Goal: Task Accomplishment & Management: Manage account settings

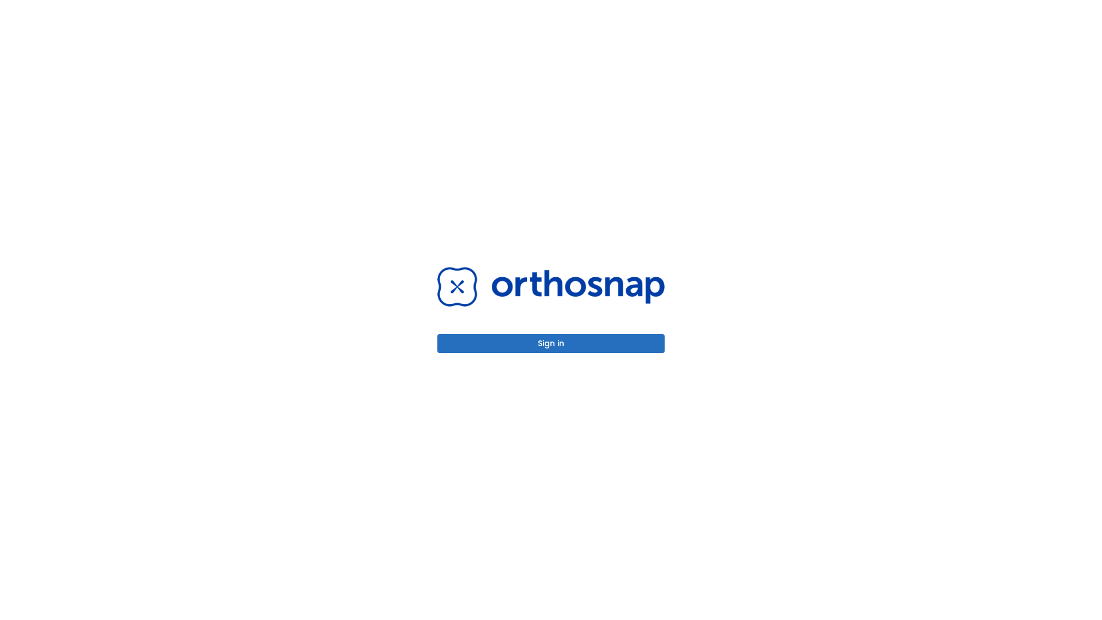
click at [551, 343] on button "Sign in" at bounding box center [550, 343] width 227 height 19
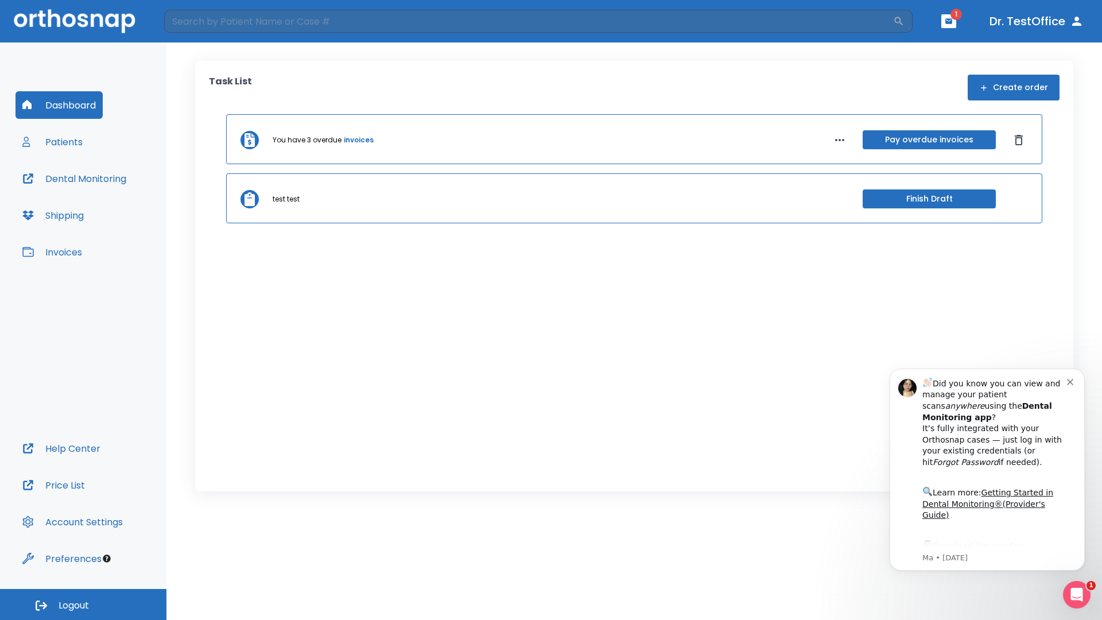
click at [83, 604] on span "Logout" at bounding box center [74, 605] width 30 height 13
